Goal: Information Seeking & Learning: Learn about a topic

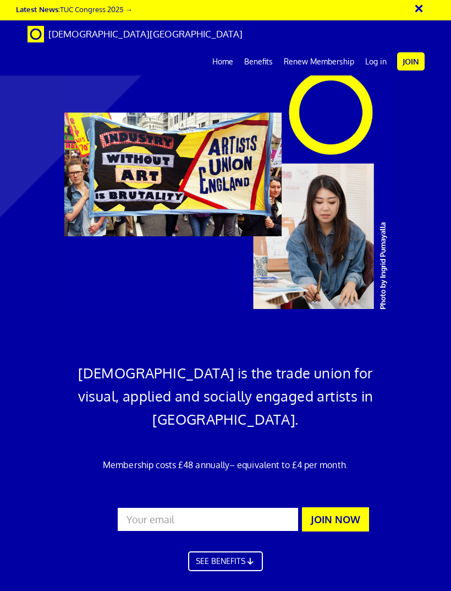
scroll to position [2049, 0]
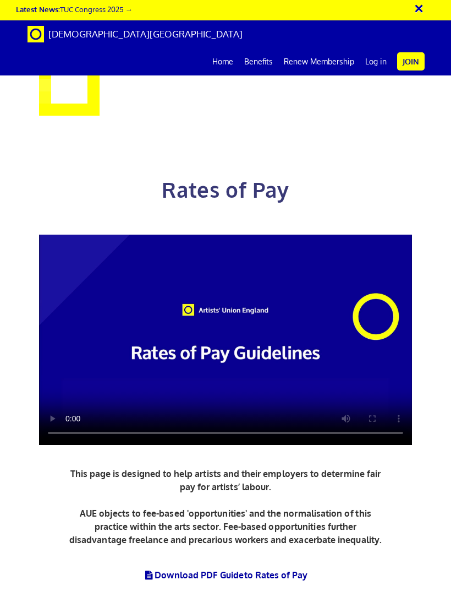
scroll to position [299, 0]
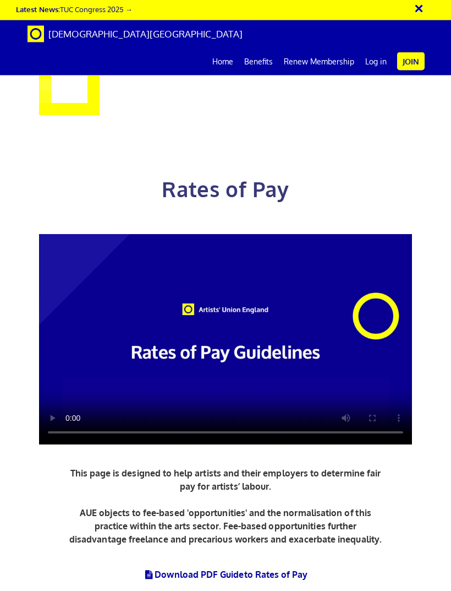
scroll to position [1482, 0]
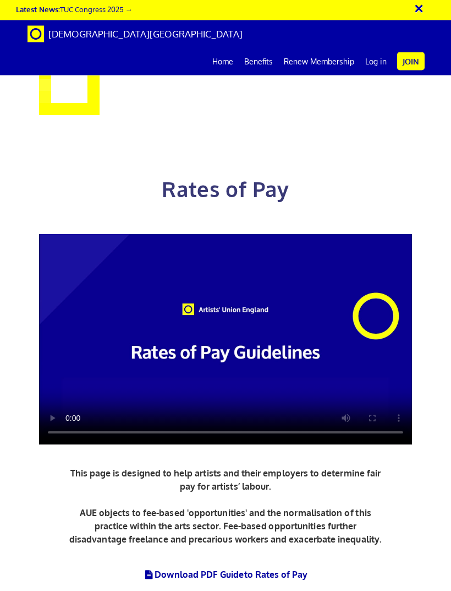
scroll to position [2047, 0]
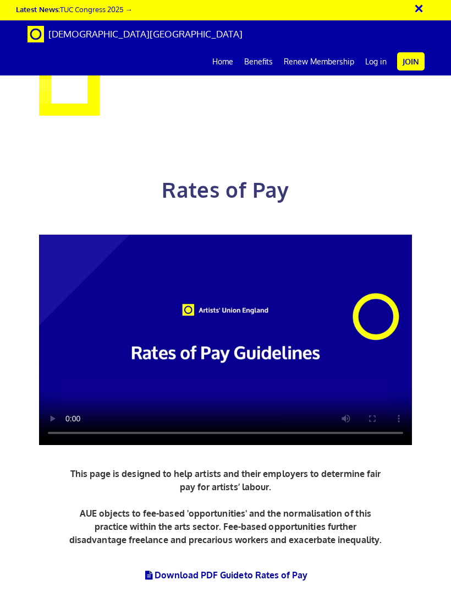
click at [246, 569] on span "to Rates of Pay" at bounding box center [276, 574] width 64 height 11
